Goal: Task Accomplishment & Management: Use online tool/utility

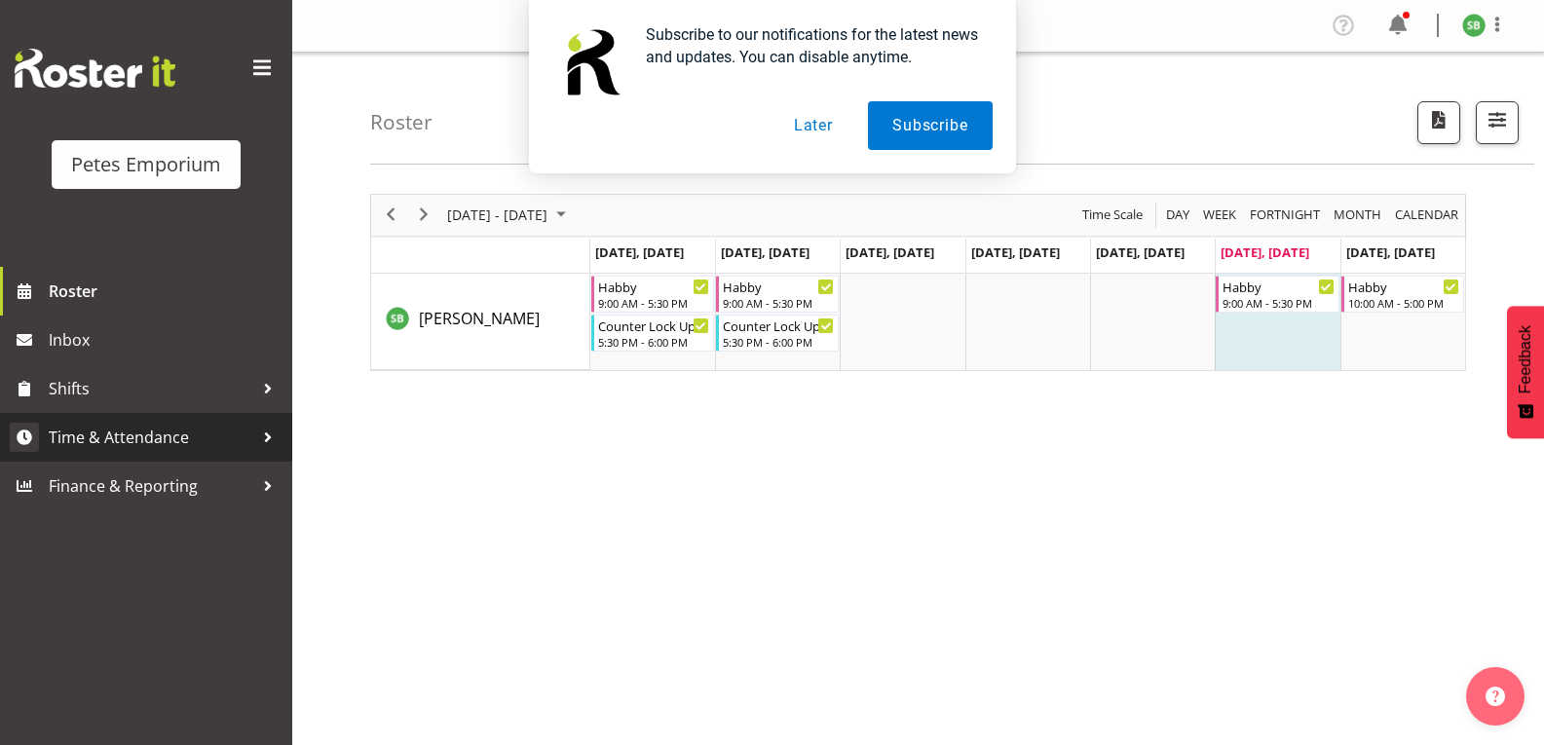
click at [114, 450] on span "Time & Attendance" at bounding box center [151, 437] width 205 height 29
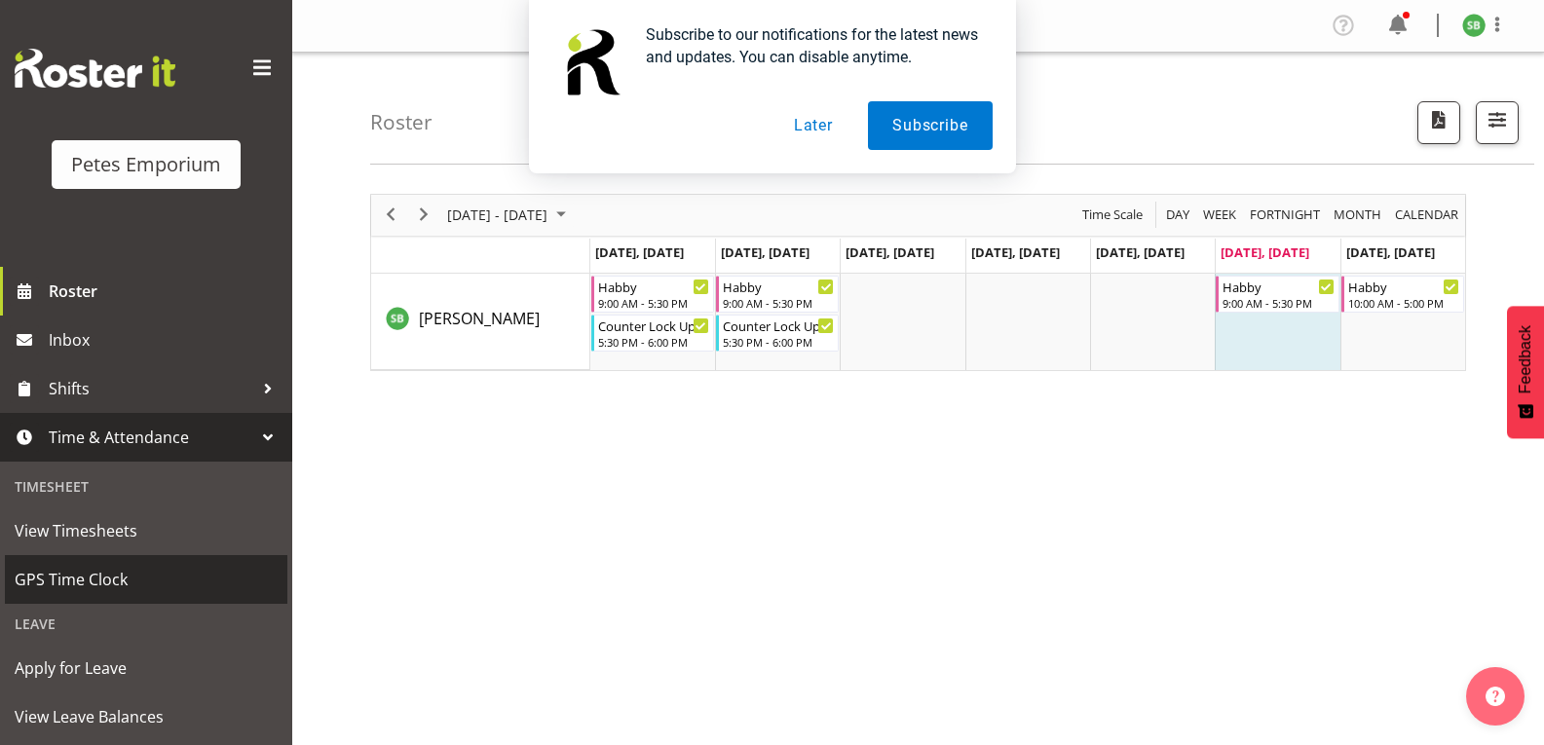
click at [59, 575] on span "GPS Time Clock" at bounding box center [146, 579] width 263 height 29
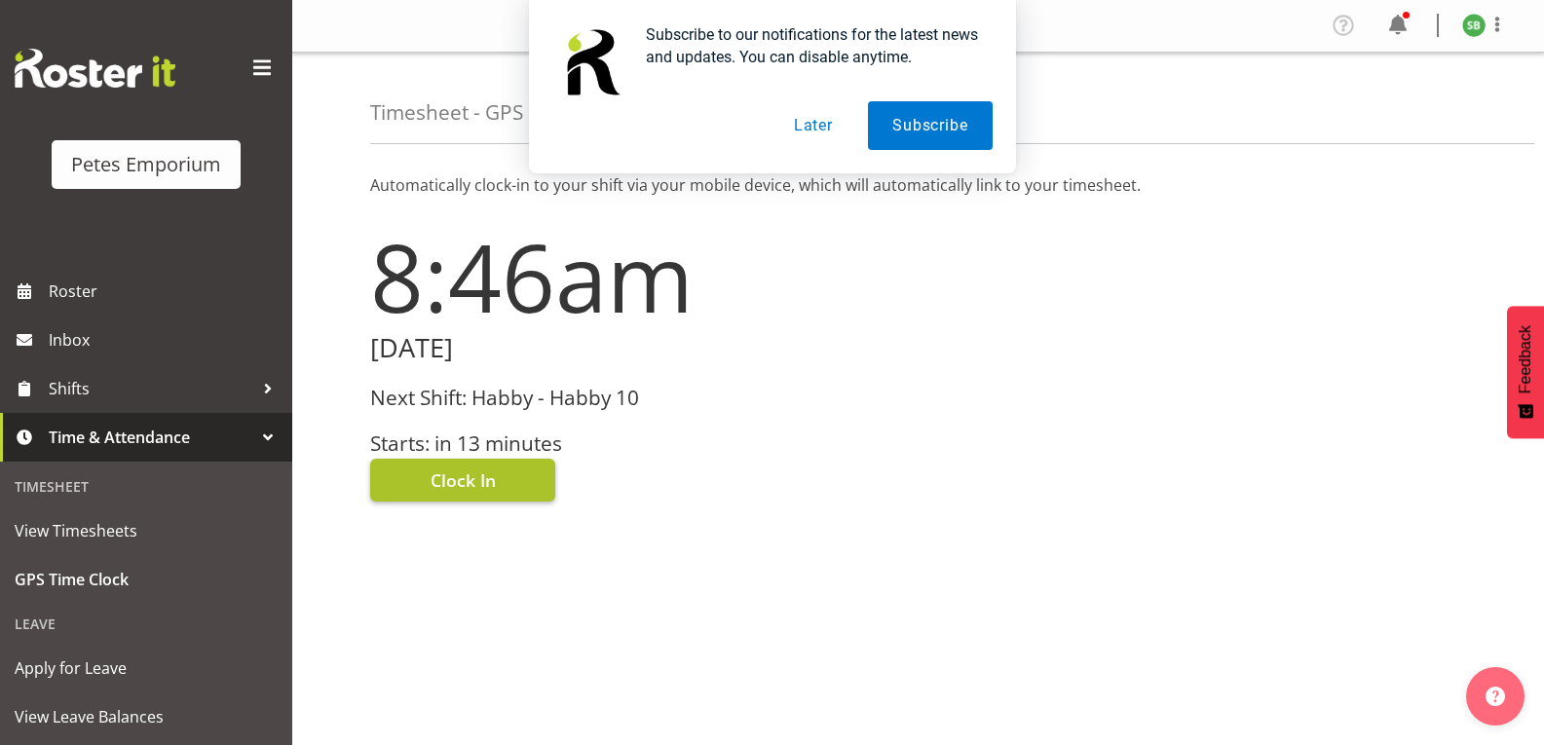
click at [468, 482] on span "Clock In" at bounding box center [463, 480] width 65 height 25
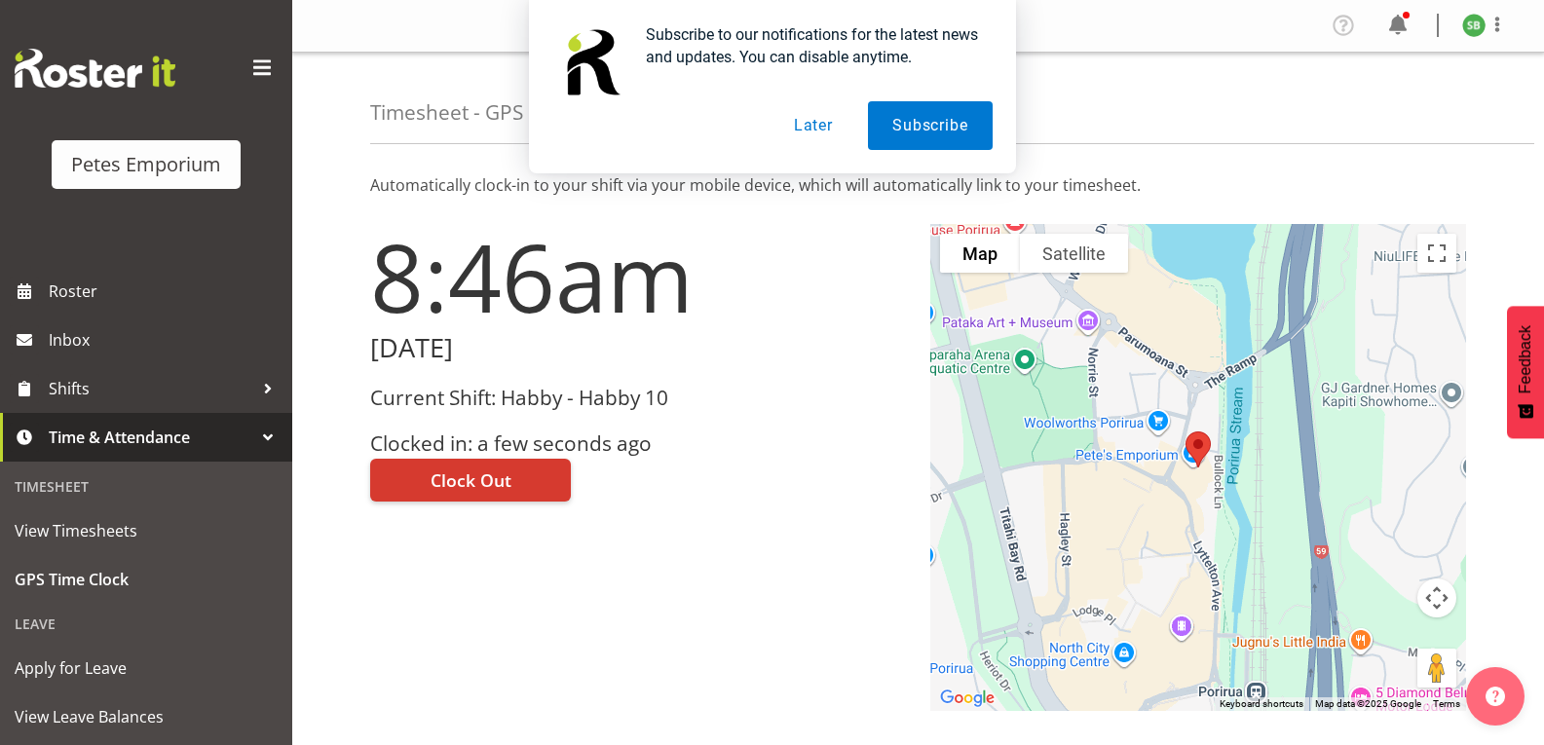
click at [1491, 29] on div "Subscribe to our notifications for the latest news and updates. You can disable…" at bounding box center [772, 86] width 1544 height 173
click at [1499, 31] on div "Subscribe to our notifications for the latest news and updates. You can disable…" at bounding box center [772, 86] width 1544 height 173
click at [1498, 24] on div "Subscribe to our notifications for the latest news and updates. You can disable…" at bounding box center [772, 86] width 1544 height 173
click at [817, 143] on button "Later" at bounding box center [814, 125] width 88 height 49
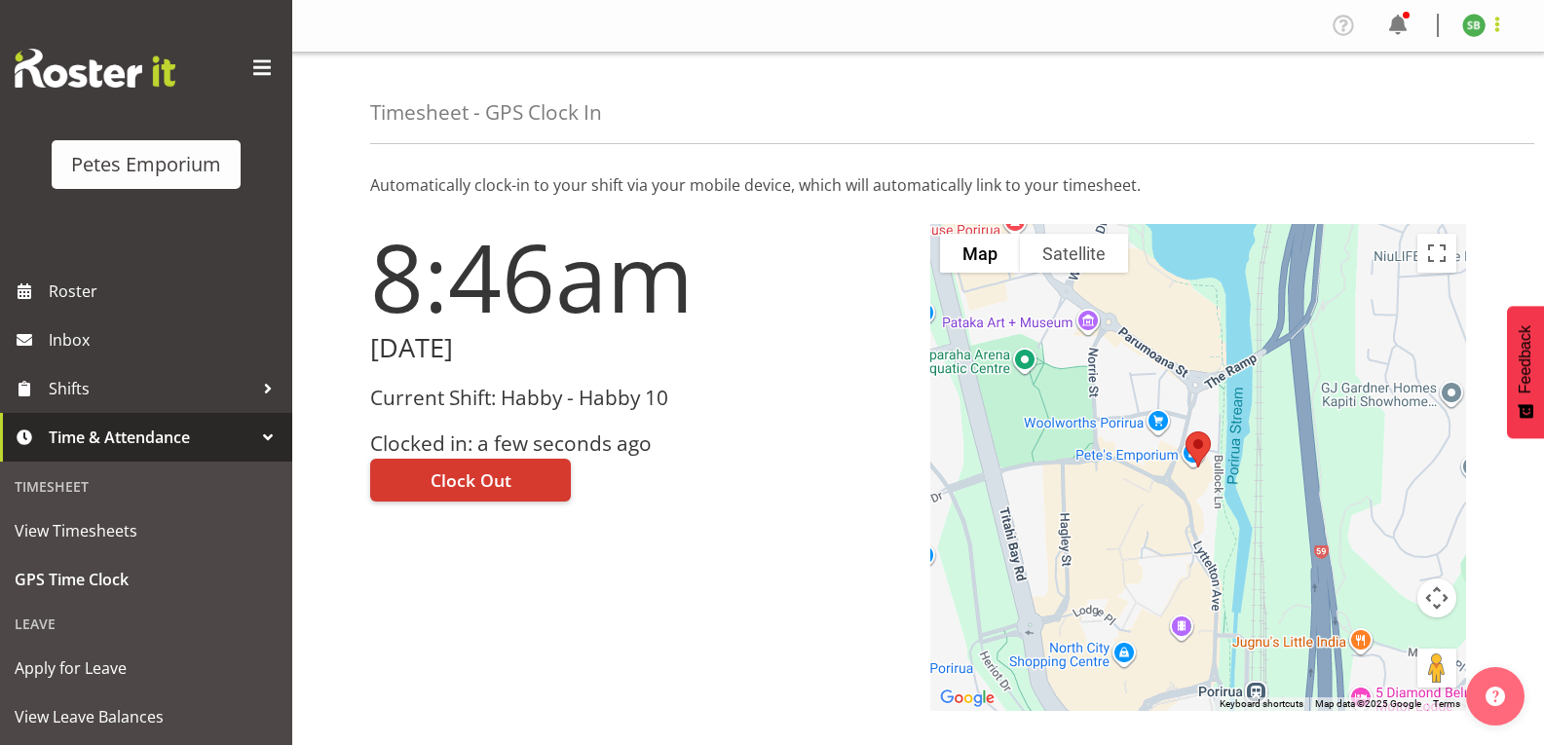
click at [1497, 24] on span at bounding box center [1497, 24] width 23 height 23
click at [1401, 86] on link "Log Out" at bounding box center [1415, 102] width 187 height 35
